Goal: Download file/media

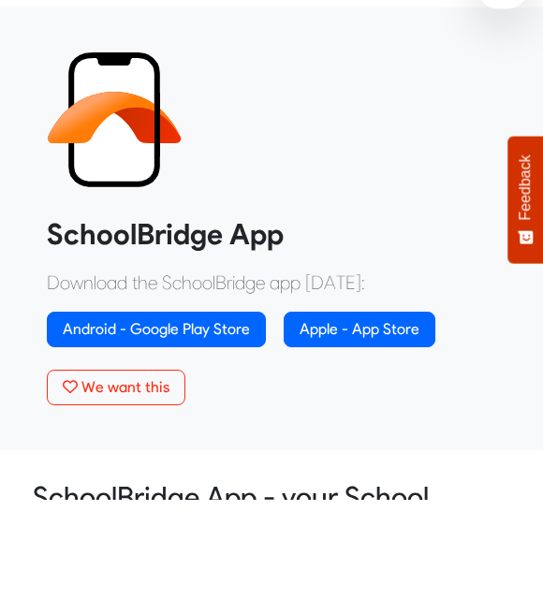
scroll to position [793, 0]
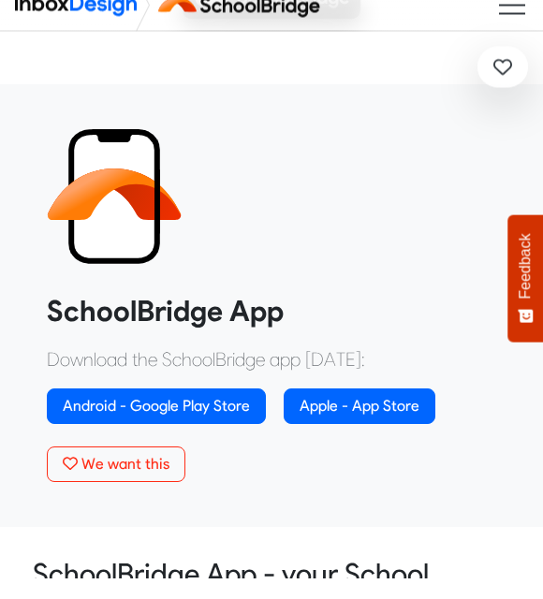
click at [355, 410] on link "Apple - App Store" at bounding box center [360, 428] width 152 height 36
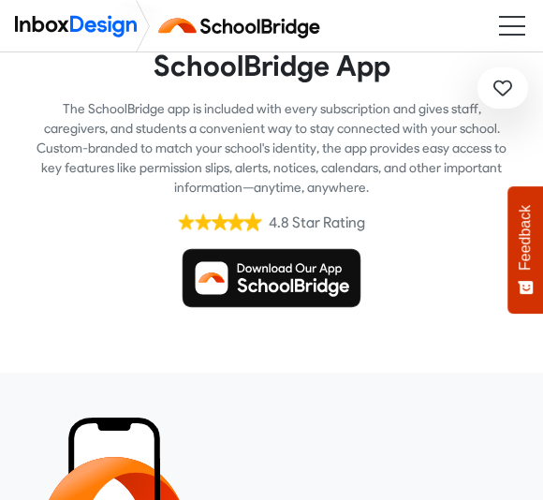
scroll to position [528, 0]
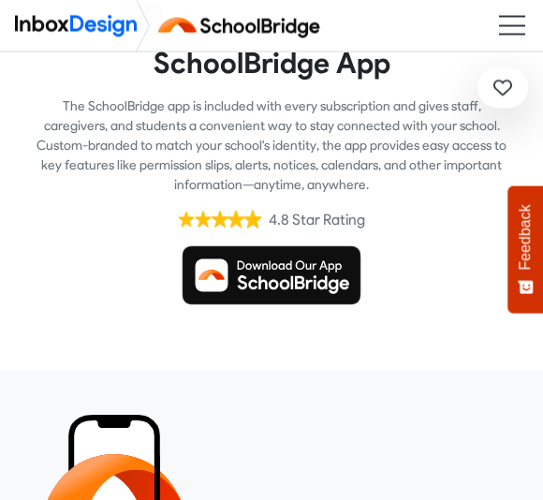
click at [251, 276] on img at bounding box center [272, 276] width 180 height 60
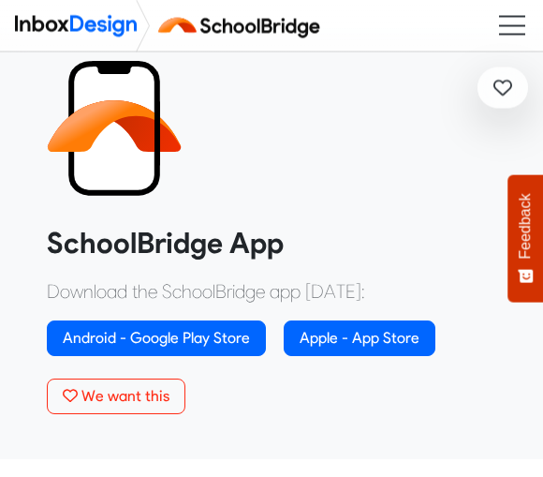
scroll to position [889, 0]
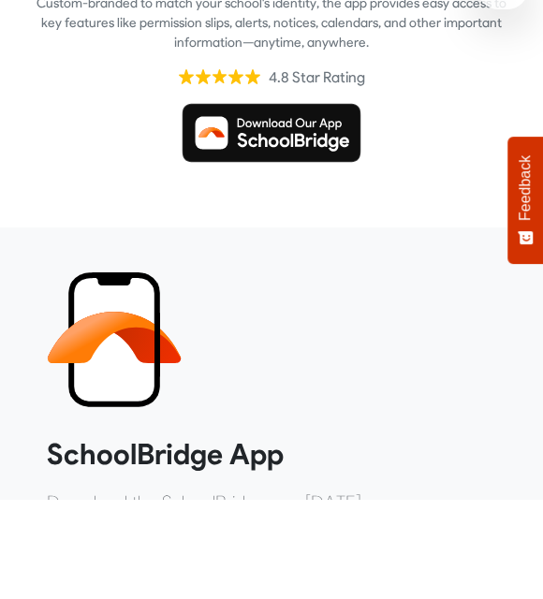
scroll to position [600, 0]
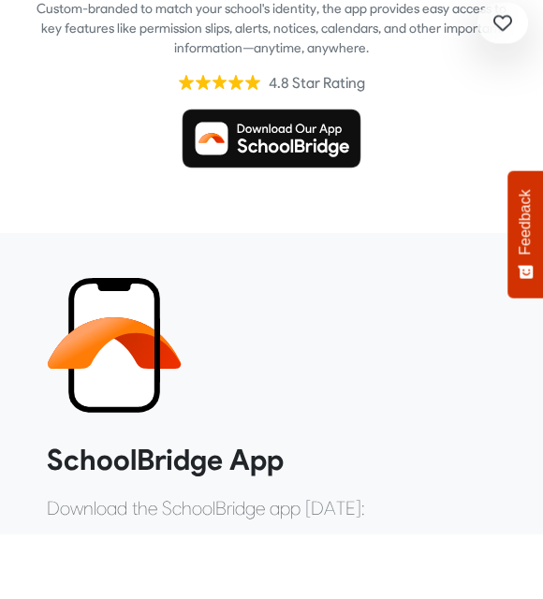
click at [256, 174] on img at bounding box center [272, 204] width 180 height 60
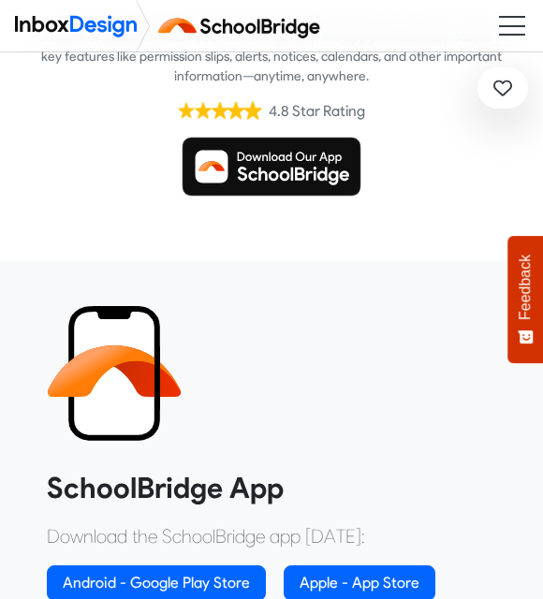
scroll to position [629, 0]
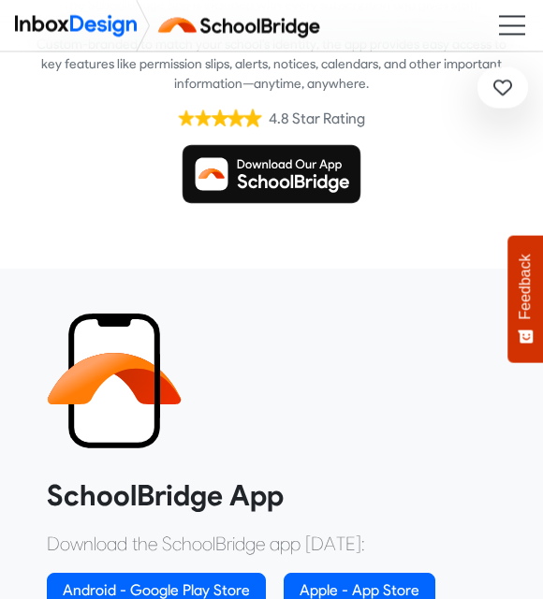
click at [251, 173] on img at bounding box center [272, 175] width 180 height 60
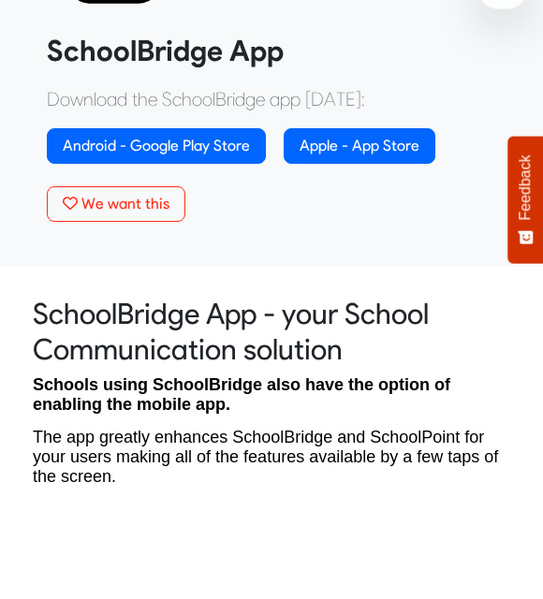
scroll to position [976, 0]
click at [324, 228] on link "Apple - App Store" at bounding box center [360, 246] width 152 height 36
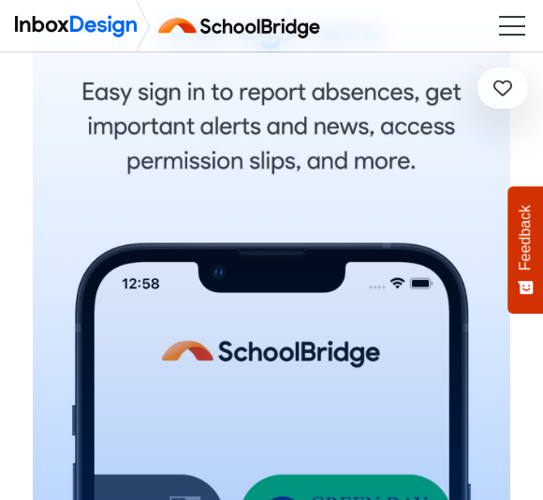
scroll to position [1834, 0]
